Goal: Find specific page/section

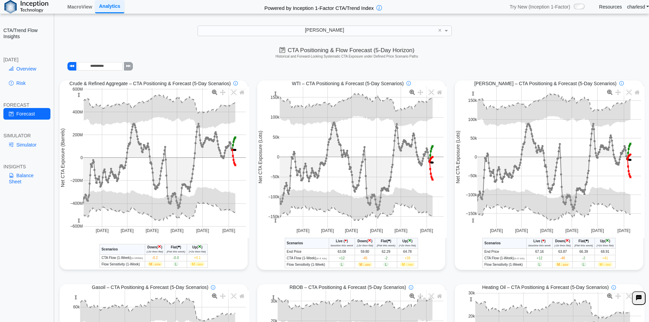
click at [335, 34] on div "[PERSON_NAME]" at bounding box center [324, 31] width 253 height 10
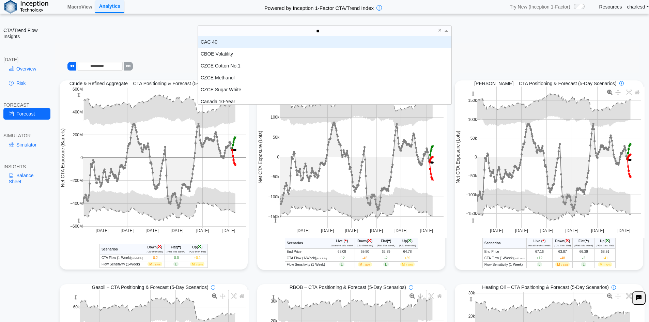
type input "****"
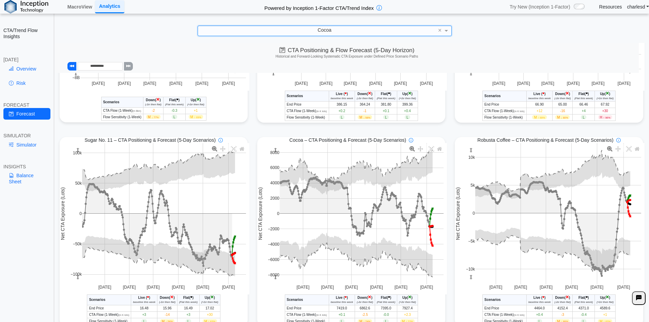
scroll to position [170, 0]
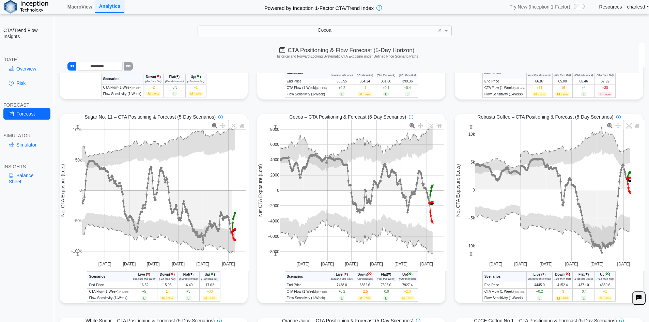
click at [24, 182] on link "Balance Sheet" at bounding box center [26, 179] width 47 height 18
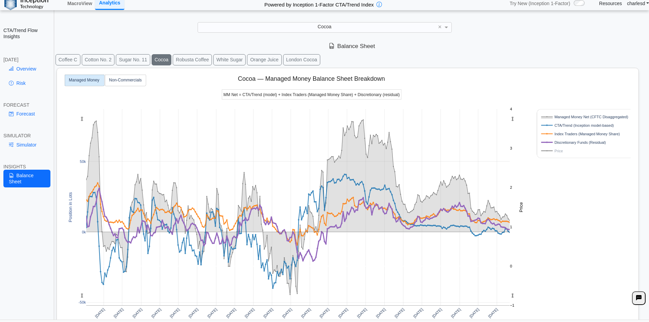
scroll to position [0, 0]
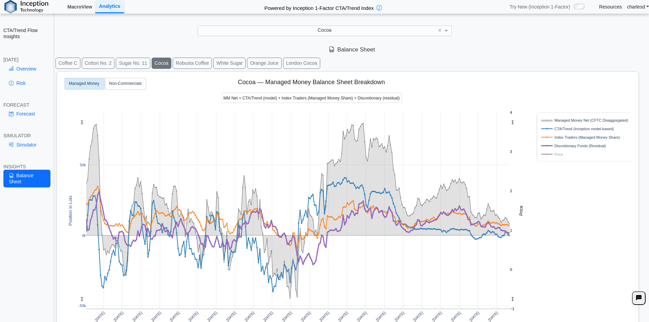
click at [87, 8] on link "MacroView" at bounding box center [80, 7] width 30 height 12
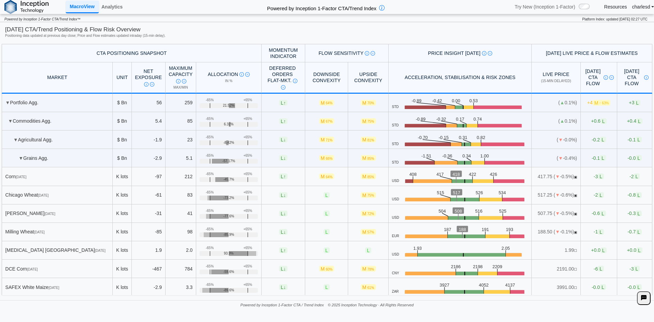
scroll to position [238, 0]
